Goal: Transaction & Acquisition: Purchase product/service

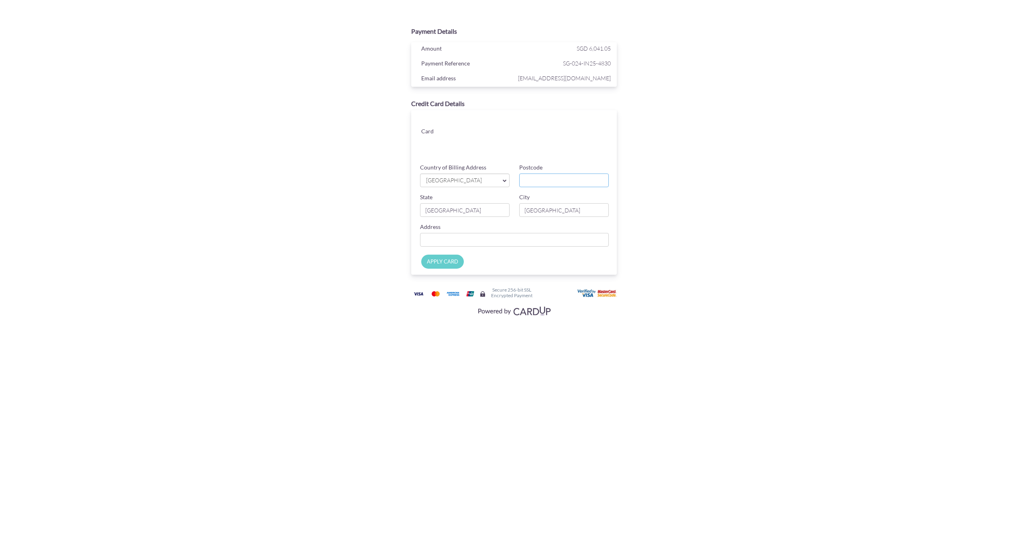
click at [531, 179] on input "Postcode" at bounding box center [564, 180] width 90 height 14
type input "509736"
click at [431, 237] on input "Country of Billing Address" at bounding box center [514, 240] width 189 height 14
type input "[STREET_ADDRESS][PERSON_NAME]"
click at [431, 259] on input "APPLY CARD" at bounding box center [442, 262] width 43 height 14
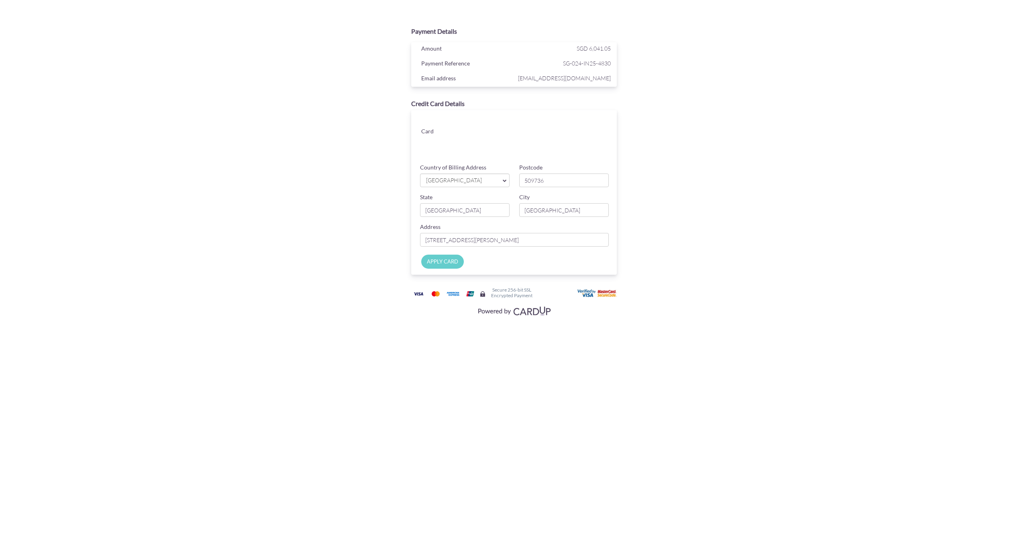
type input "Applying..."
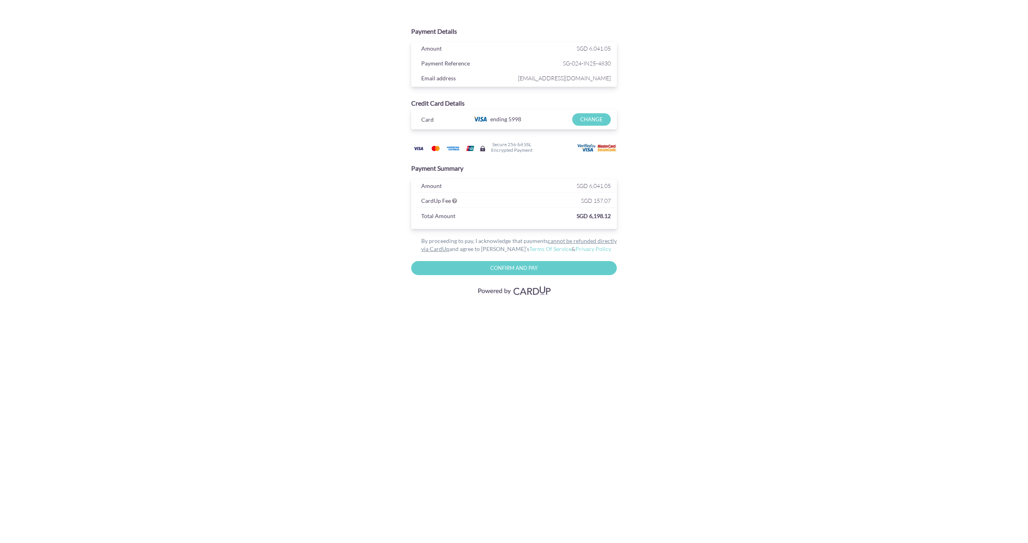
click at [516, 266] on input "Confirm and Pay" at bounding box center [514, 268] width 206 height 14
type input "Please wait..."
